Goal: Obtain resource: Obtain resource

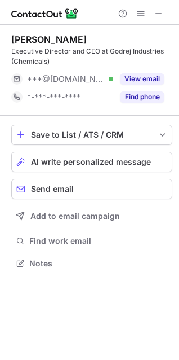
scroll to position [255, 179]
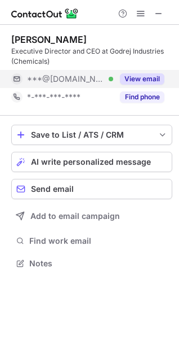
click at [138, 81] on button "View email" at bounding box center [142, 78] width 45 height 11
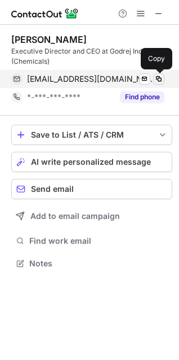
click at [158, 80] on span at bounding box center [159, 78] width 9 height 9
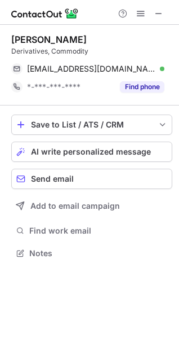
scroll to position [245, 179]
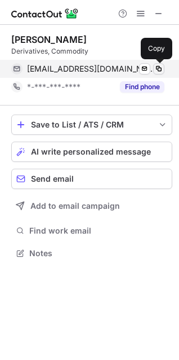
click at [160, 67] on span at bounding box center [159, 68] width 9 height 9
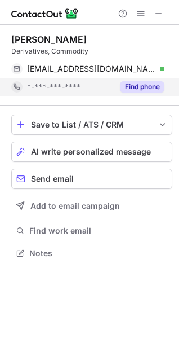
click at [136, 88] on button "Find phone" at bounding box center [142, 86] width 45 height 11
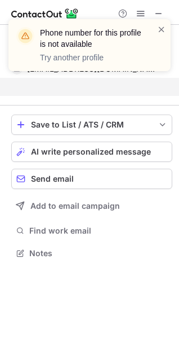
scroll to position [6, 6]
